Goal: Information Seeking & Learning: Compare options

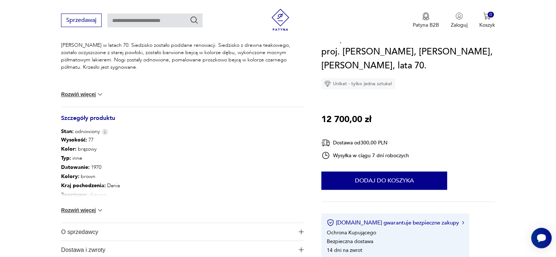
scroll to position [329, 0]
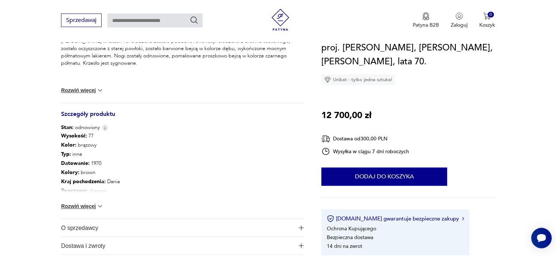
click at [90, 207] on button "Rozwiń więcej" at bounding box center [82, 206] width 42 height 7
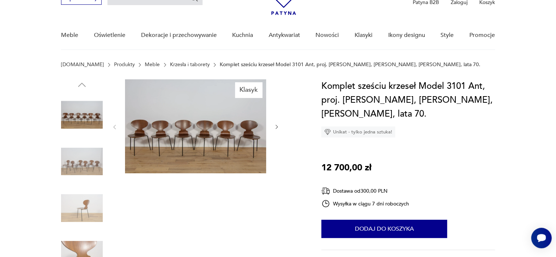
scroll to position [37, 0]
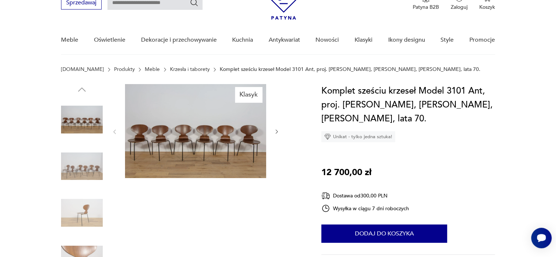
click at [90, 114] on img at bounding box center [82, 120] width 42 height 42
click at [88, 173] on img at bounding box center [82, 167] width 42 height 42
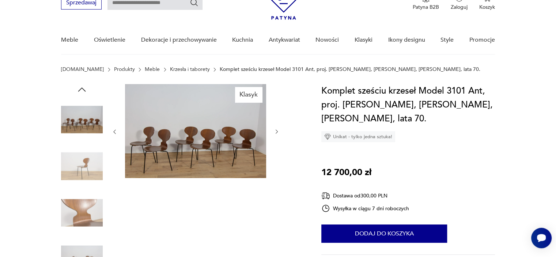
click at [86, 169] on img at bounding box center [82, 167] width 42 height 42
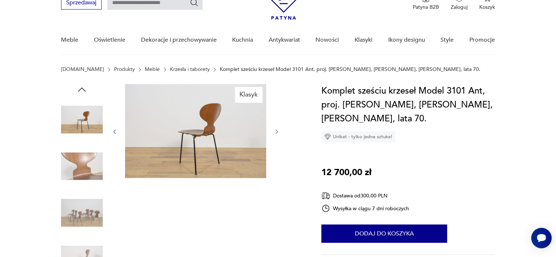
click at [86, 169] on img at bounding box center [82, 167] width 42 height 42
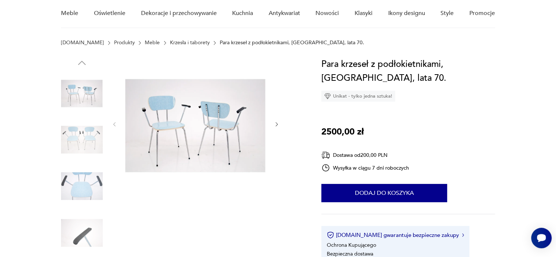
scroll to position [73, 0]
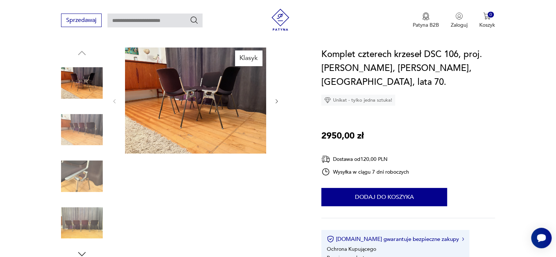
scroll to position [73, 0]
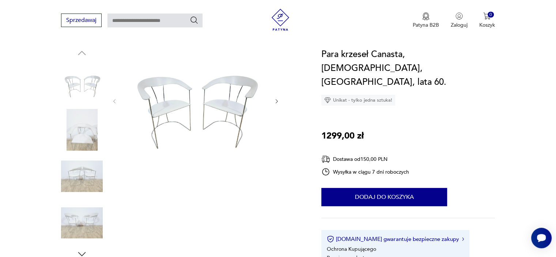
click at [75, 132] on img at bounding box center [82, 130] width 42 height 42
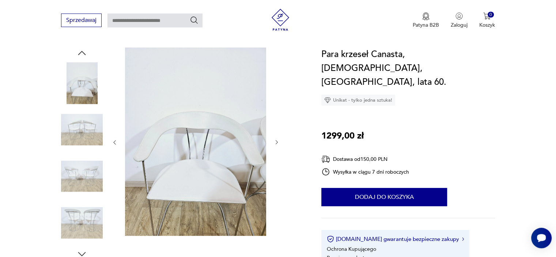
click at [82, 172] on img at bounding box center [82, 176] width 42 height 42
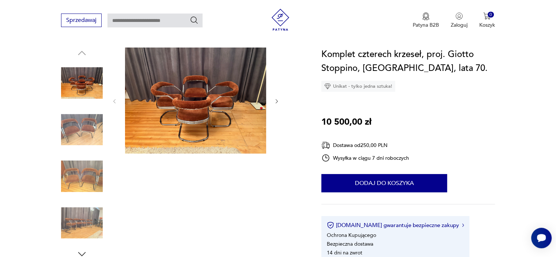
click at [275, 102] on icon "button" at bounding box center [277, 101] width 6 height 6
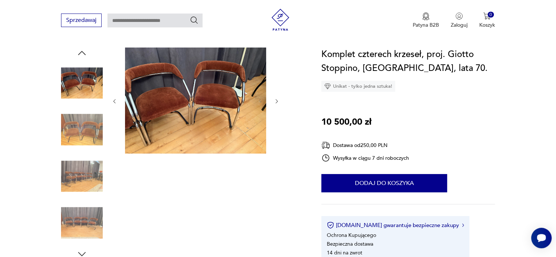
click at [275, 102] on icon "button" at bounding box center [277, 101] width 6 height 6
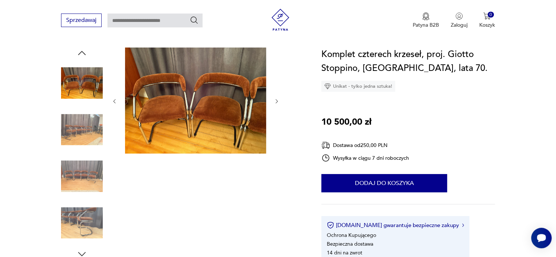
click at [91, 136] on img at bounding box center [82, 130] width 42 height 42
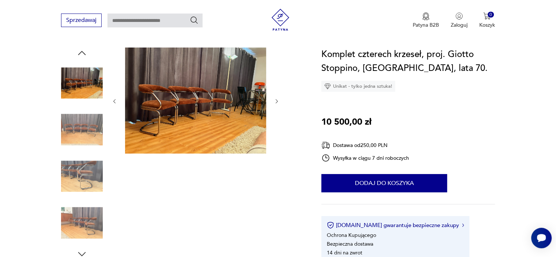
click at [86, 151] on div at bounding box center [82, 130] width 42 height 43
